Goal: Transaction & Acquisition: Purchase product/service

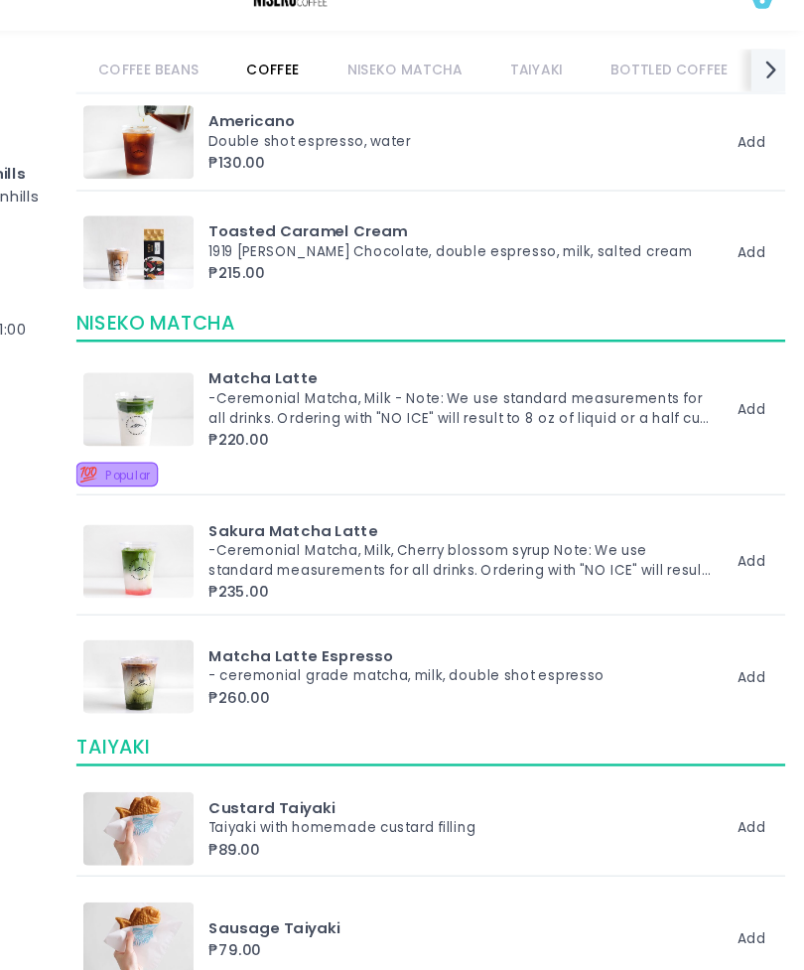
scroll to position [1012, 0]
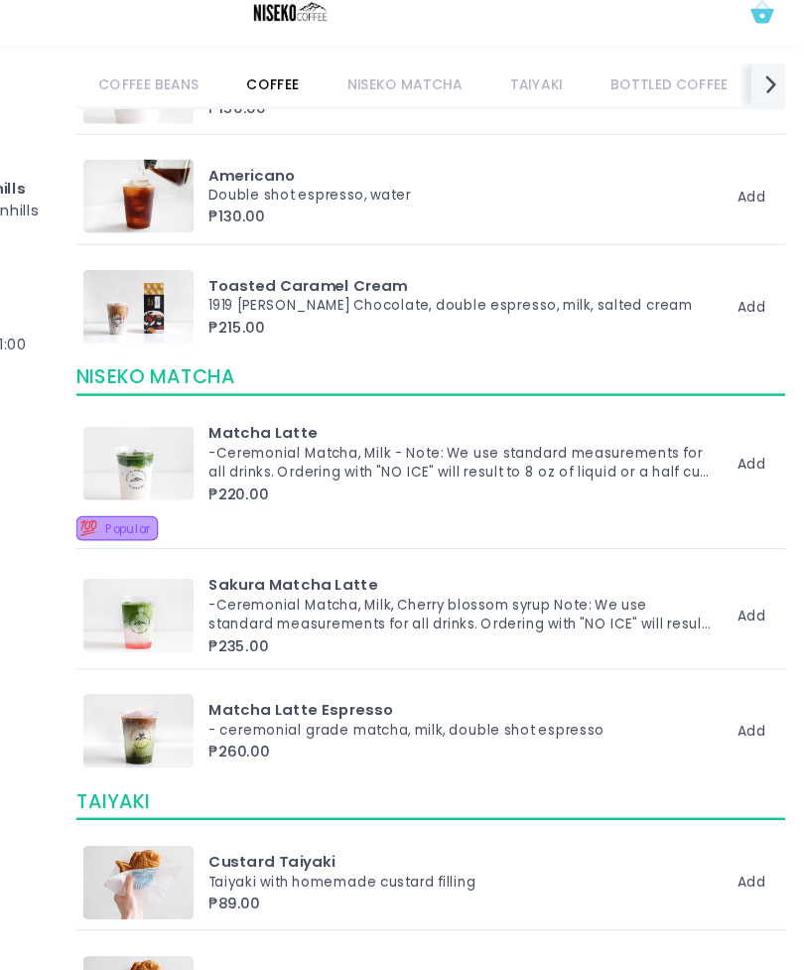
click at [220, 365] on img at bounding box center [264, 393] width 89 height 60
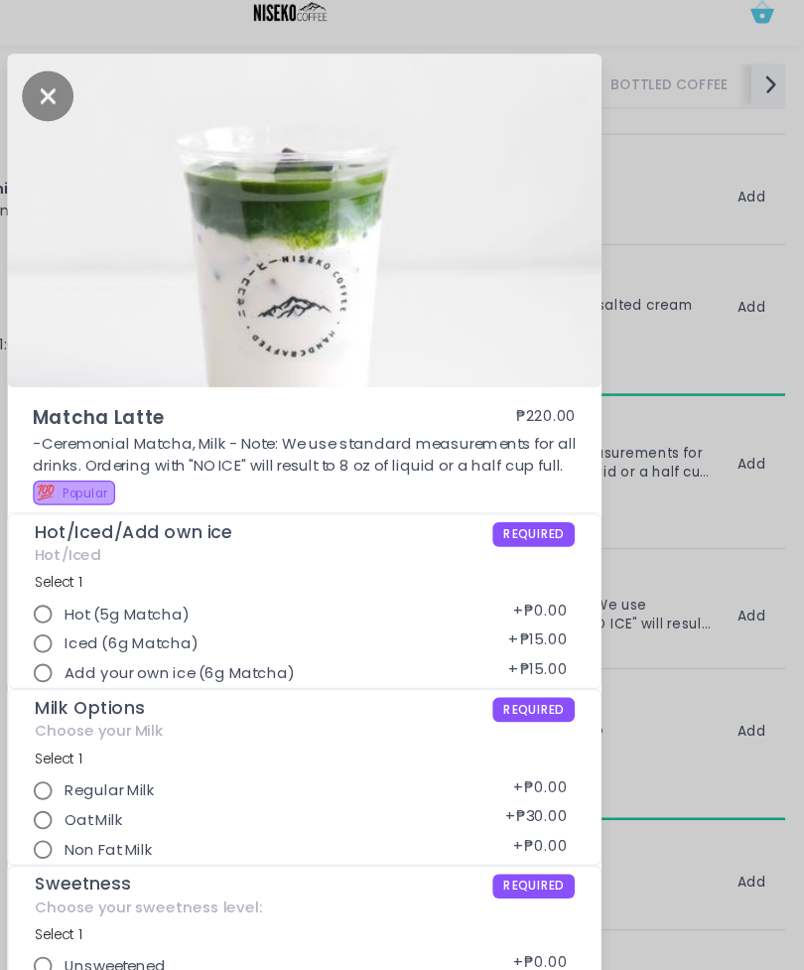
click at [170, 530] on input "Iced (6g Matcha)" at bounding box center [188, 539] width 36 height 36
radio input "true"
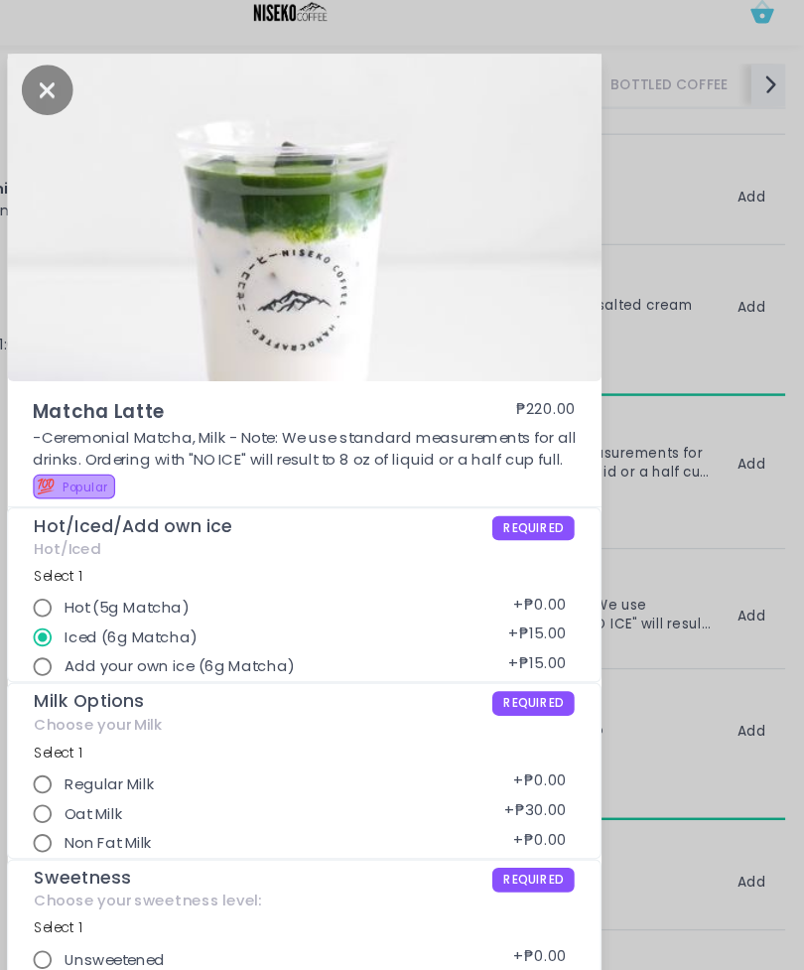
click at [170, 549] on input "Add your own ice (6g Matcha)" at bounding box center [188, 558] width 36 height 36
radio input "true"
click at [170, 524] on input "Iced (6g Matcha)" at bounding box center [188, 534] width 36 height 36
radio input "true"
radio input "false"
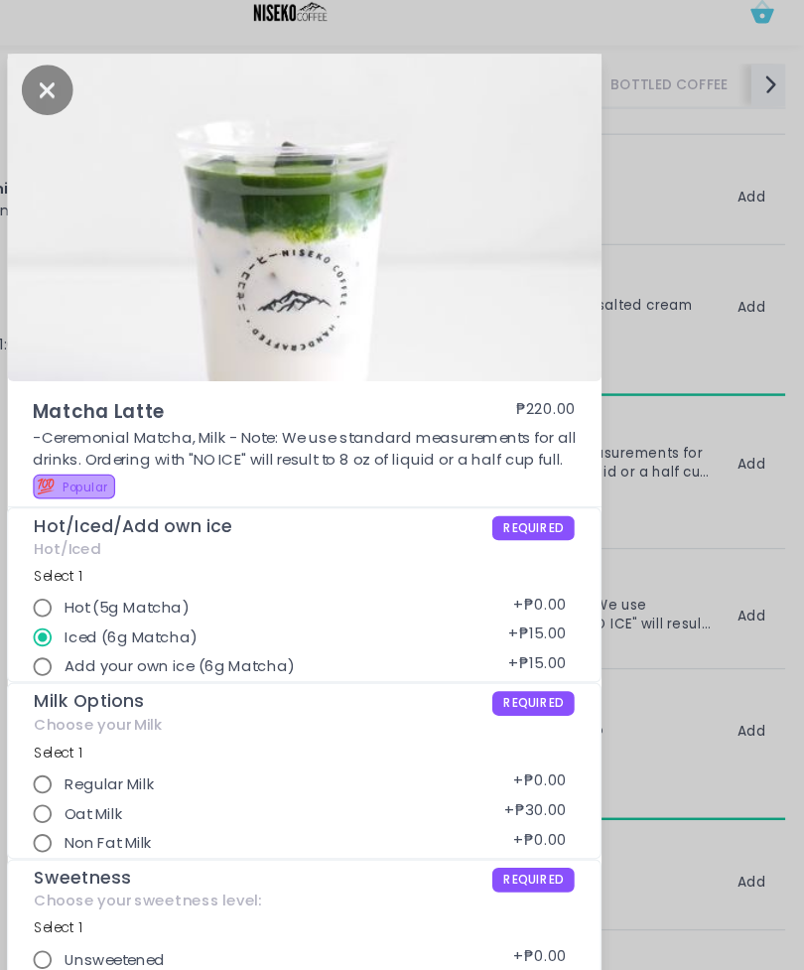
click at [170, 661] on input "Oat Milk" at bounding box center [188, 677] width 36 height 36
radio input "true"
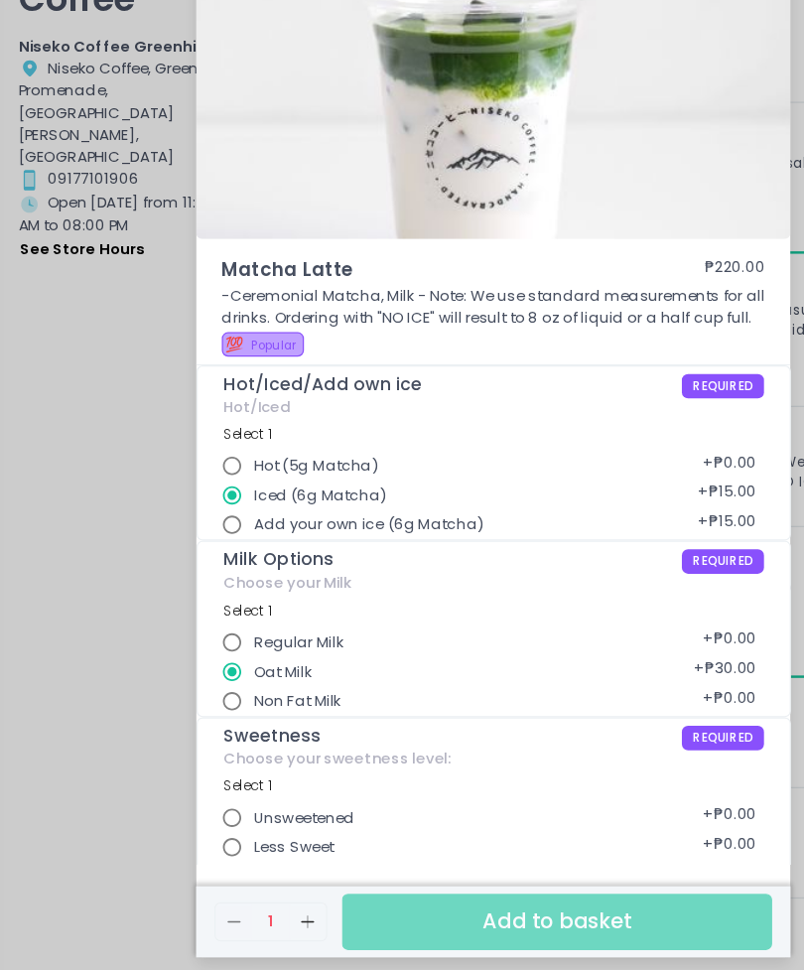
click at [92, 484] on div "Matcha Latte ₱220.00 -Ceremonial Matcha, Milk - Note: We use standard measureme…" at bounding box center [402, 485] width 804 height 970
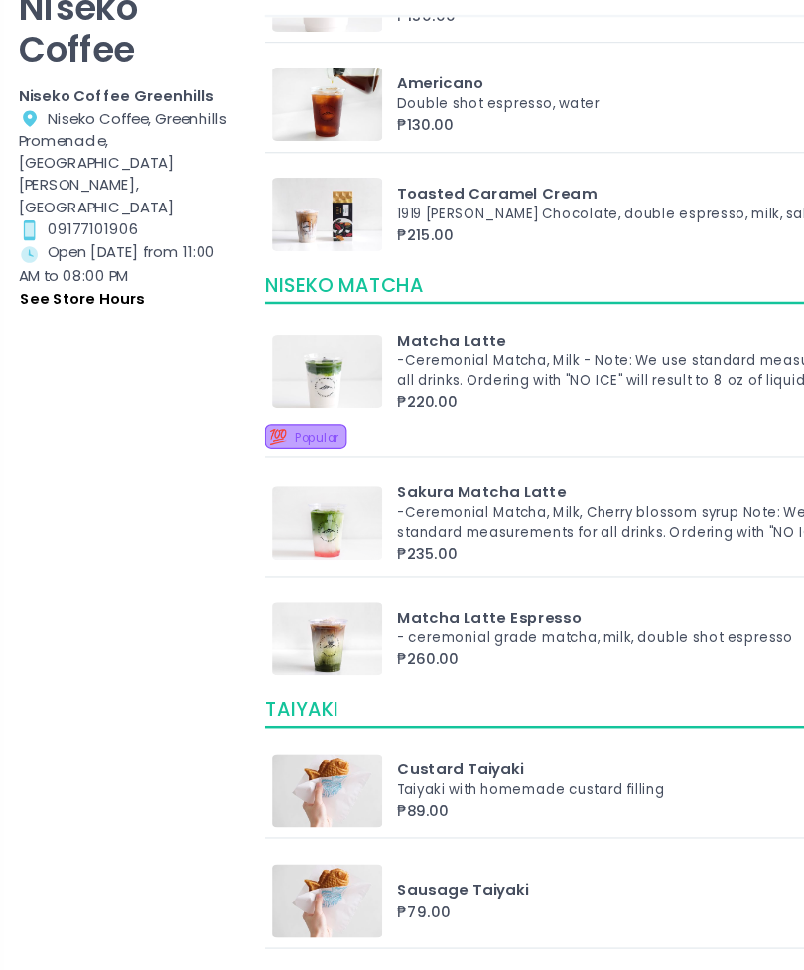
scroll to position [0, 0]
